Goal: Task Accomplishment & Management: Use online tool/utility

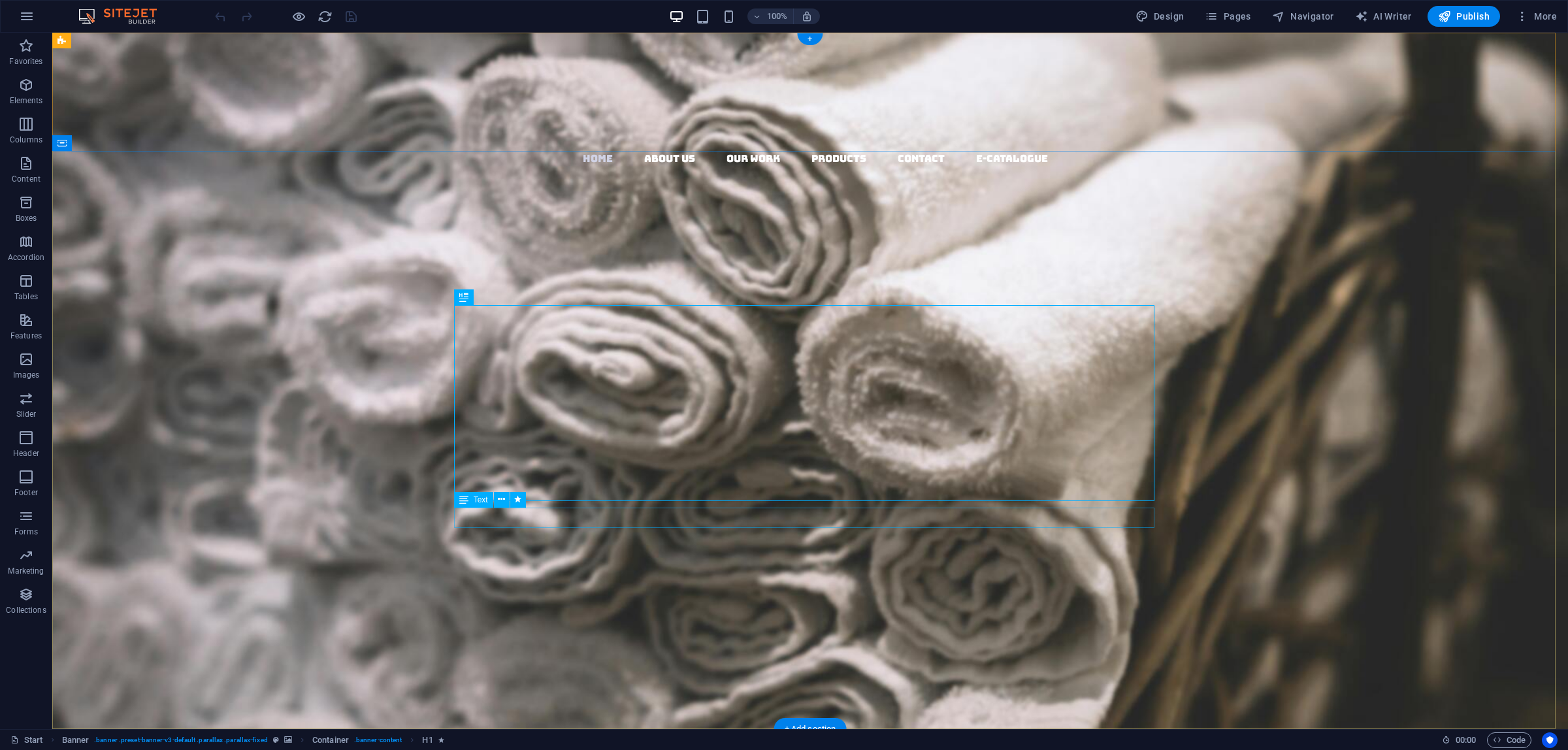
click at [937, 526] on div "We're connecting you with most possible textile product manufacturers that you …" at bounding box center [810, 536] width 700 height 20
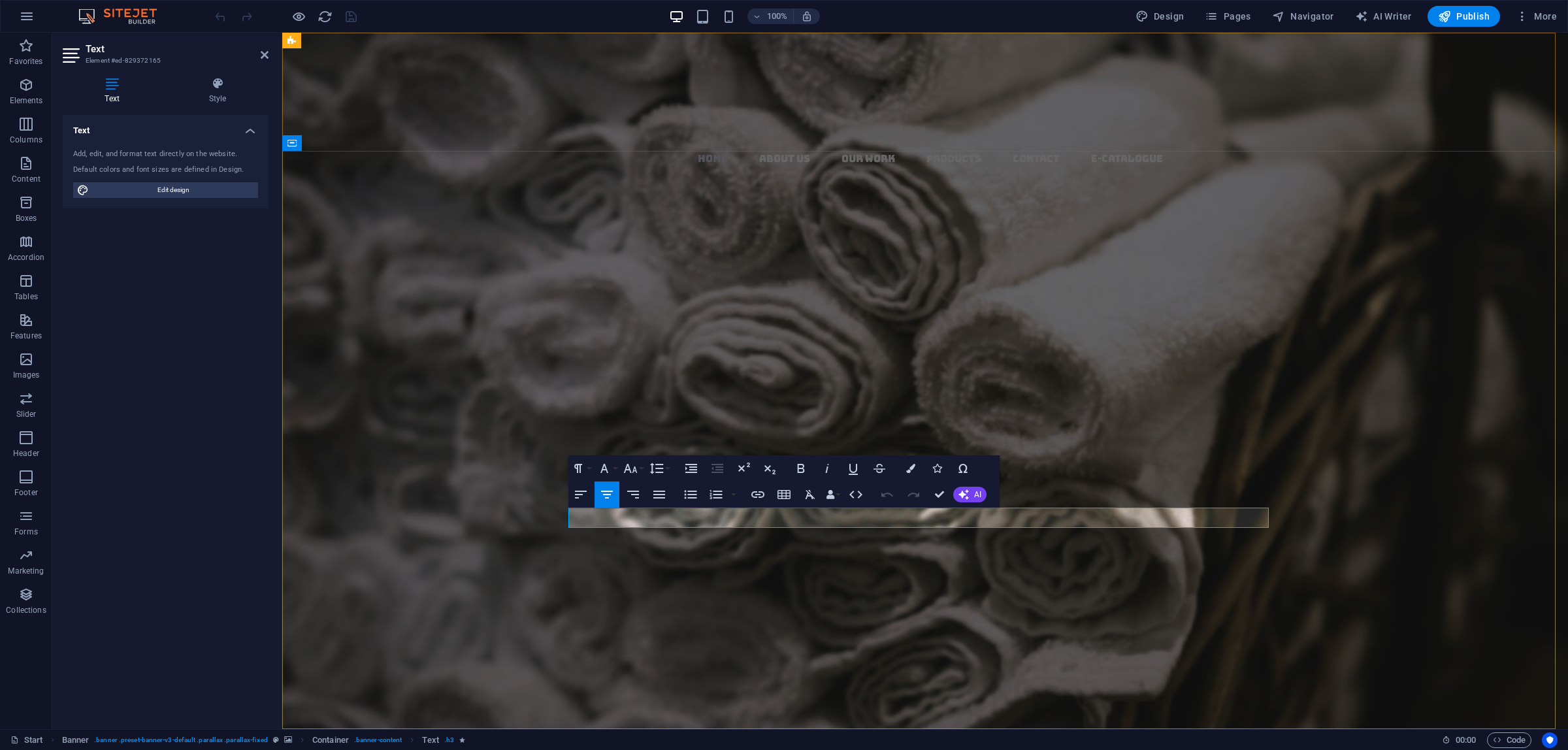
drag, startPoint x: 1193, startPoint y: 511, endPoint x: 549, endPoint y: 514, distance: 644.0
click at [549, 516] on div "connectıng the luxury wıth hospıtalıty We're connecting you with most possible …" at bounding box center [925, 479] width 1286 height 413
drag, startPoint x: 1242, startPoint y: 516, endPoint x: 600, endPoint y: 514, distance: 642.0
click at [600, 526] on p "We Provide Premium Textile Products to Elegant Hotels and Restaurants all over …" at bounding box center [925, 536] width 700 height 20
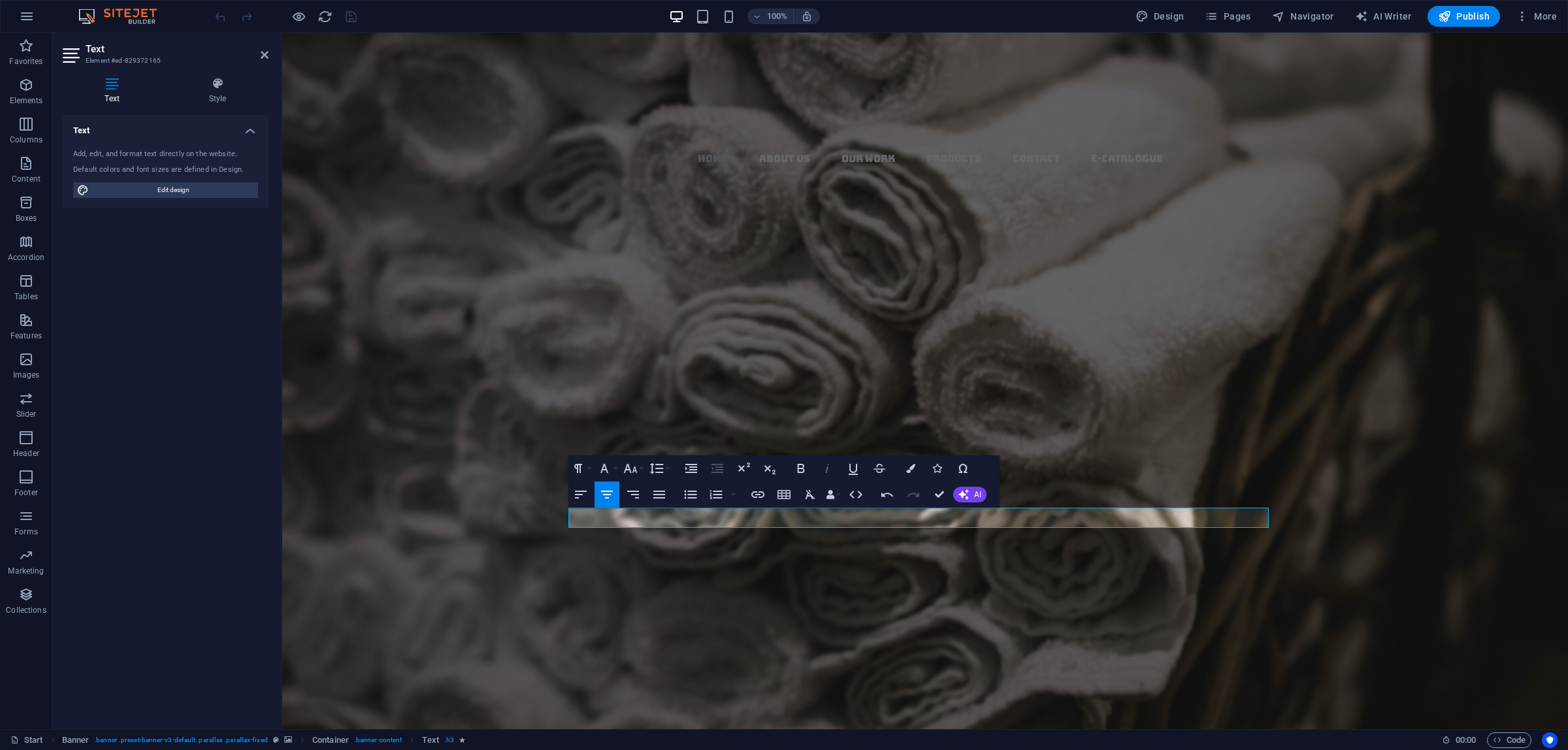
click at [824, 475] on icon "button" at bounding box center [827, 469] width 16 height 16
click at [1297, 448] on div "connectıng the luxury wıth hospıtalıty We Provide Premium Textile Products to E…" at bounding box center [925, 479] width 1286 height 413
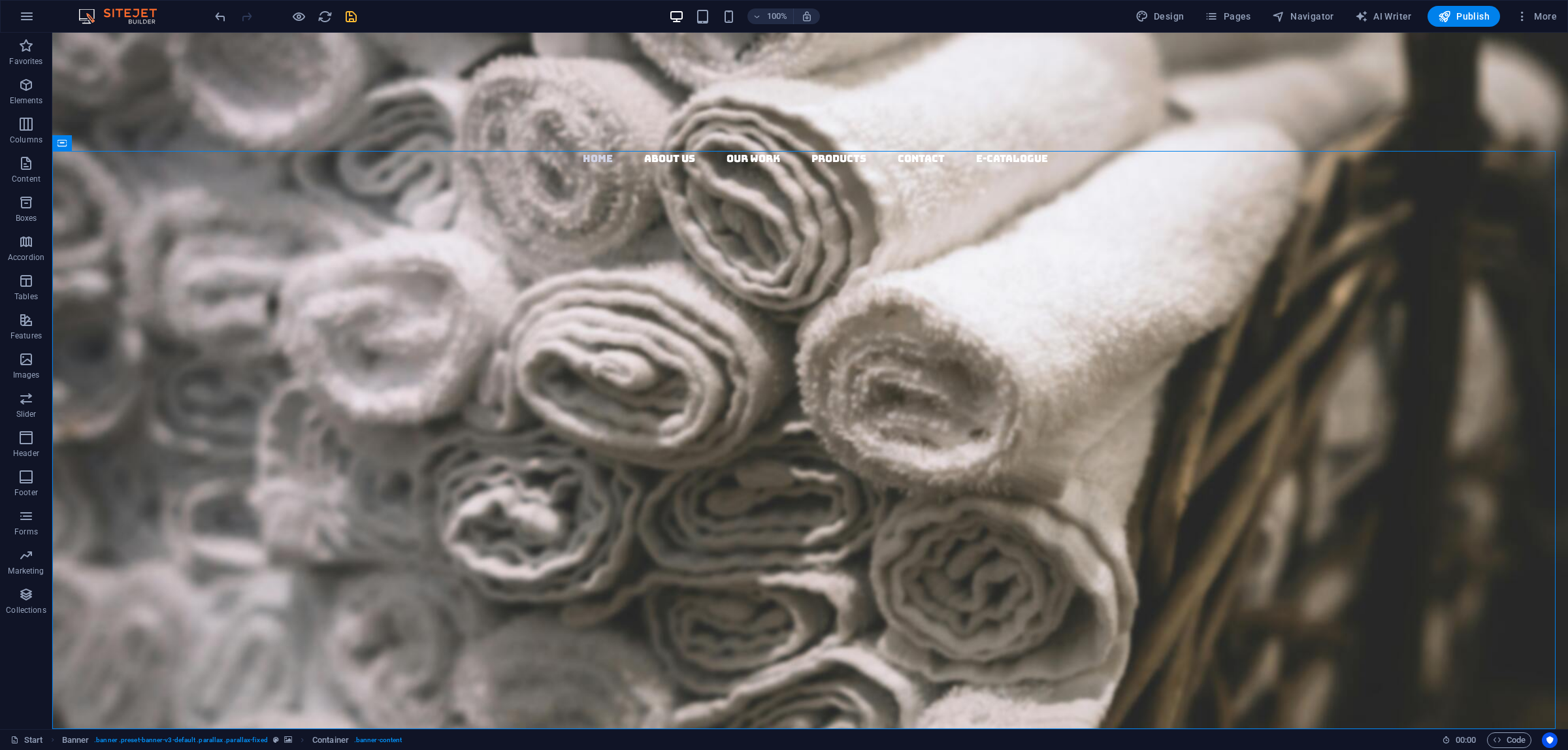
click at [345, 17] on icon "save" at bounding box center [351, 16] width 15 height 15
checkbox input "false"
click at [1481, 8] on button "Publish" at bounding box center [1464, 17] width 73 height 21
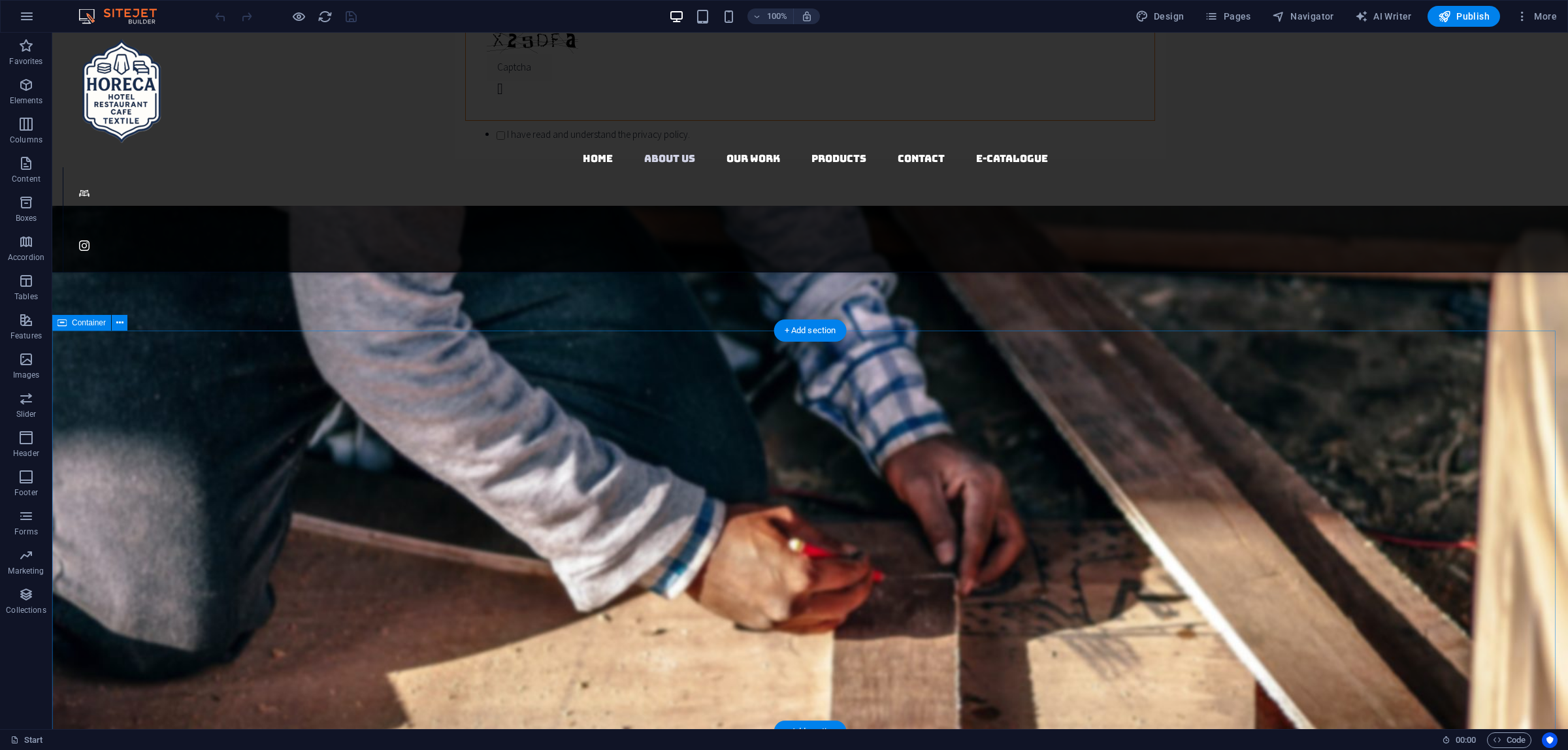
scroll to position [1796, 0]
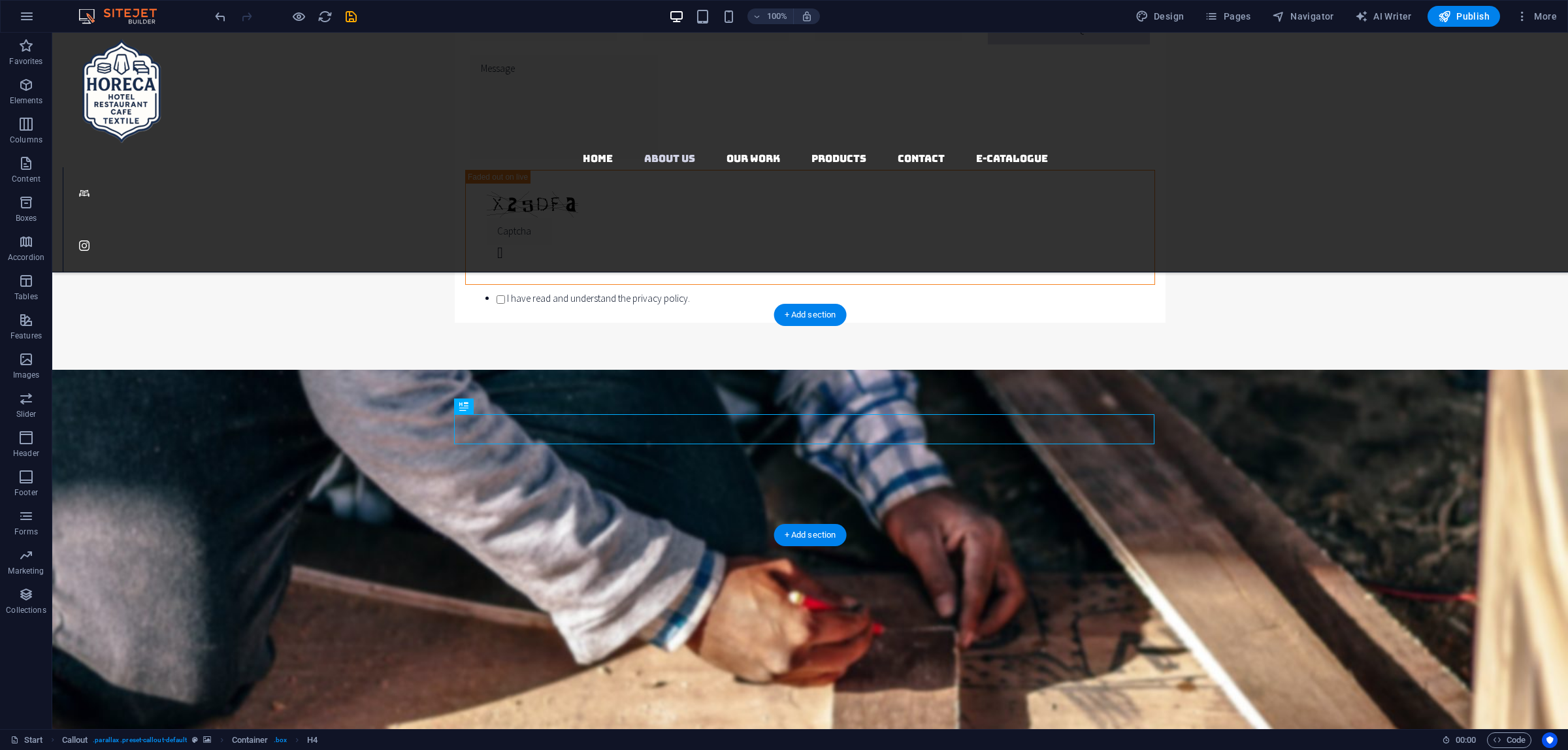
scroll to position [1633, 0]
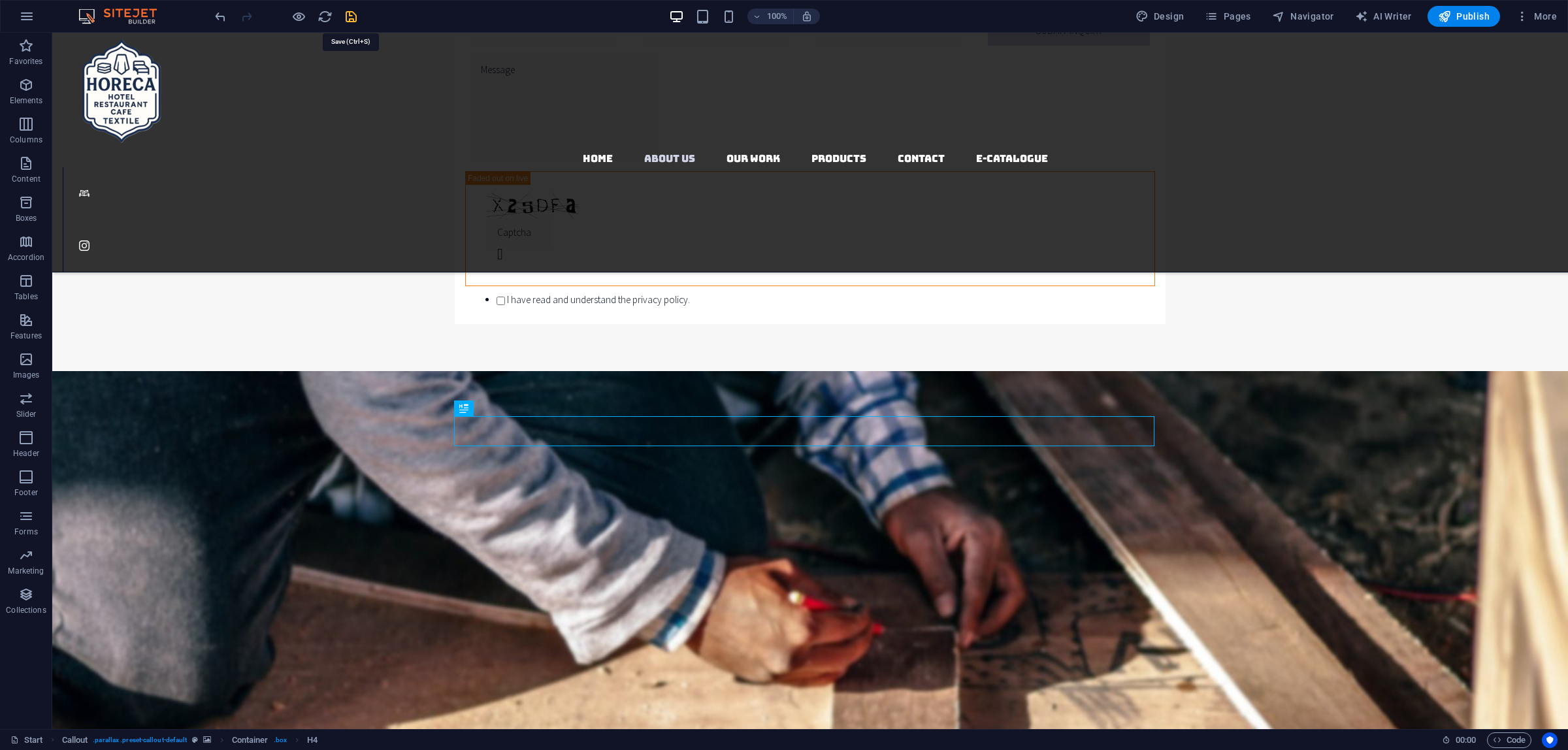
click at [345, 19] on icon "save" at bounding box center [351, 16] width 15 height 15
checkbox input "false"
click at [1481, 17] on span "Publish" at bounding box center [1464, 16] width 52 height 13
